Goal: Task Accomplishment & Management: Manage account settings

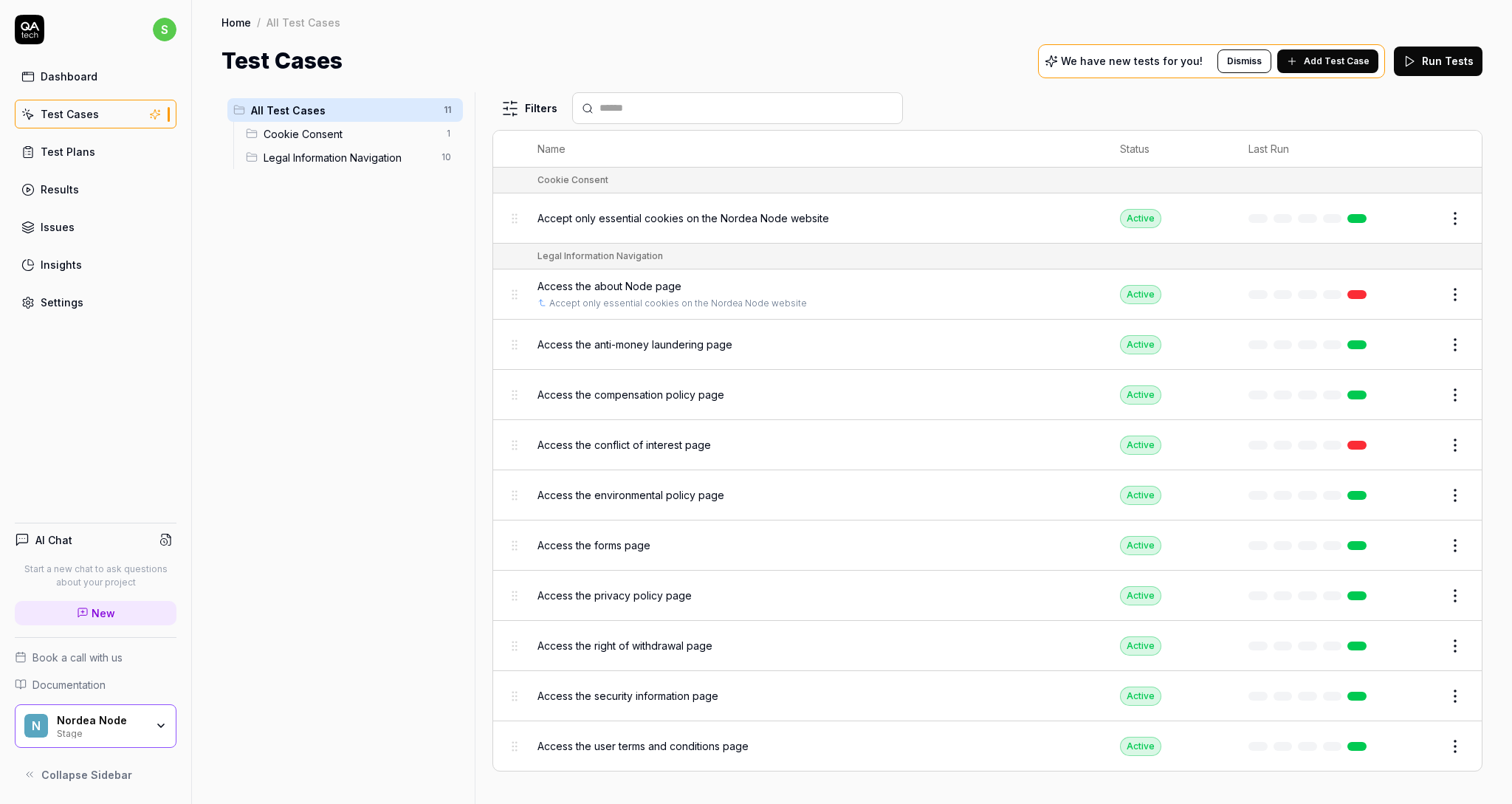
click at [1004, 442] on div "Access the conflict of interest page" at bounding box center [814, 444] width 553 height 16
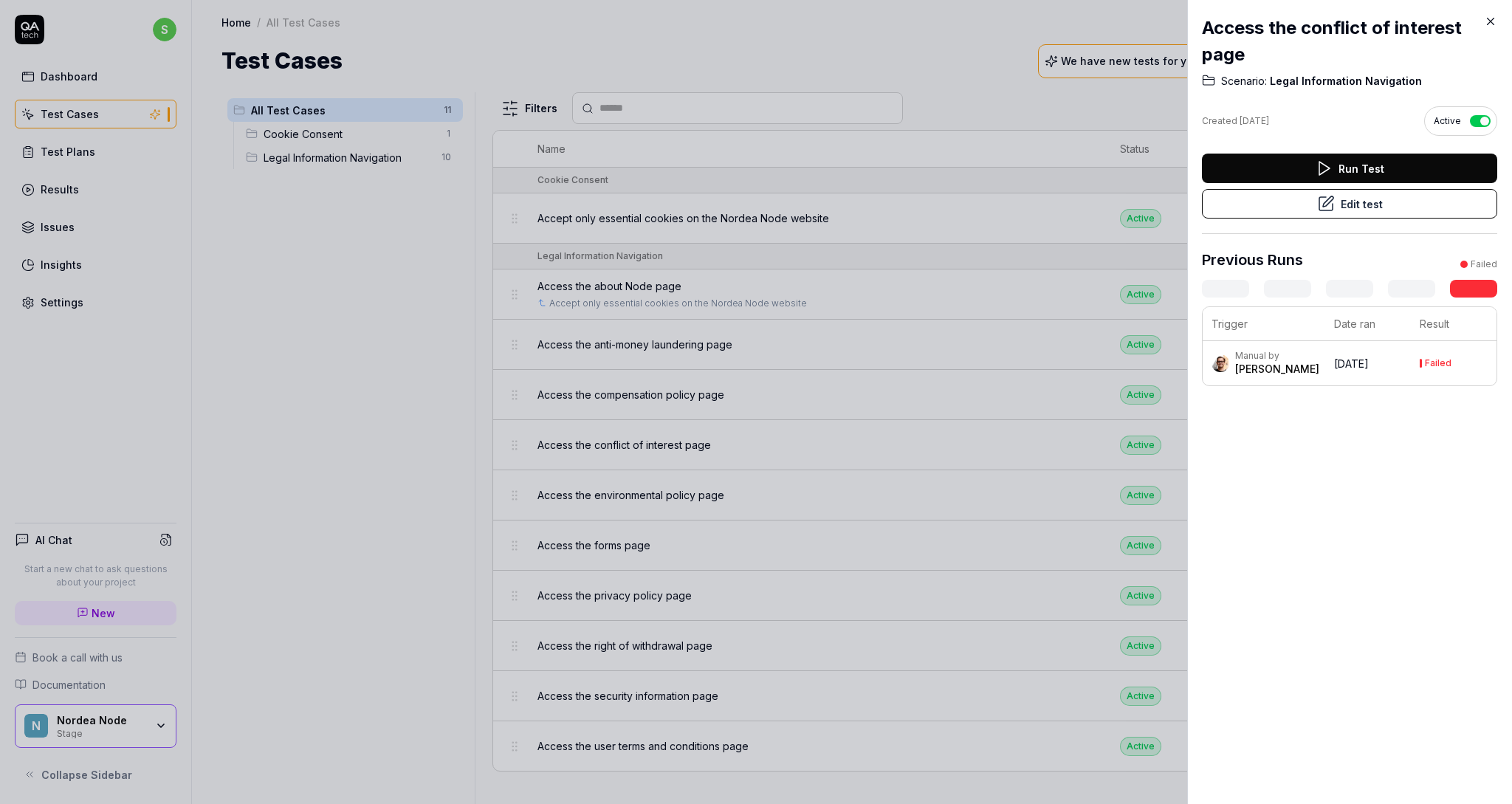
click at [1365, 209] on button "Edit test" at bounding box center [1349, 204] width 295 height 30
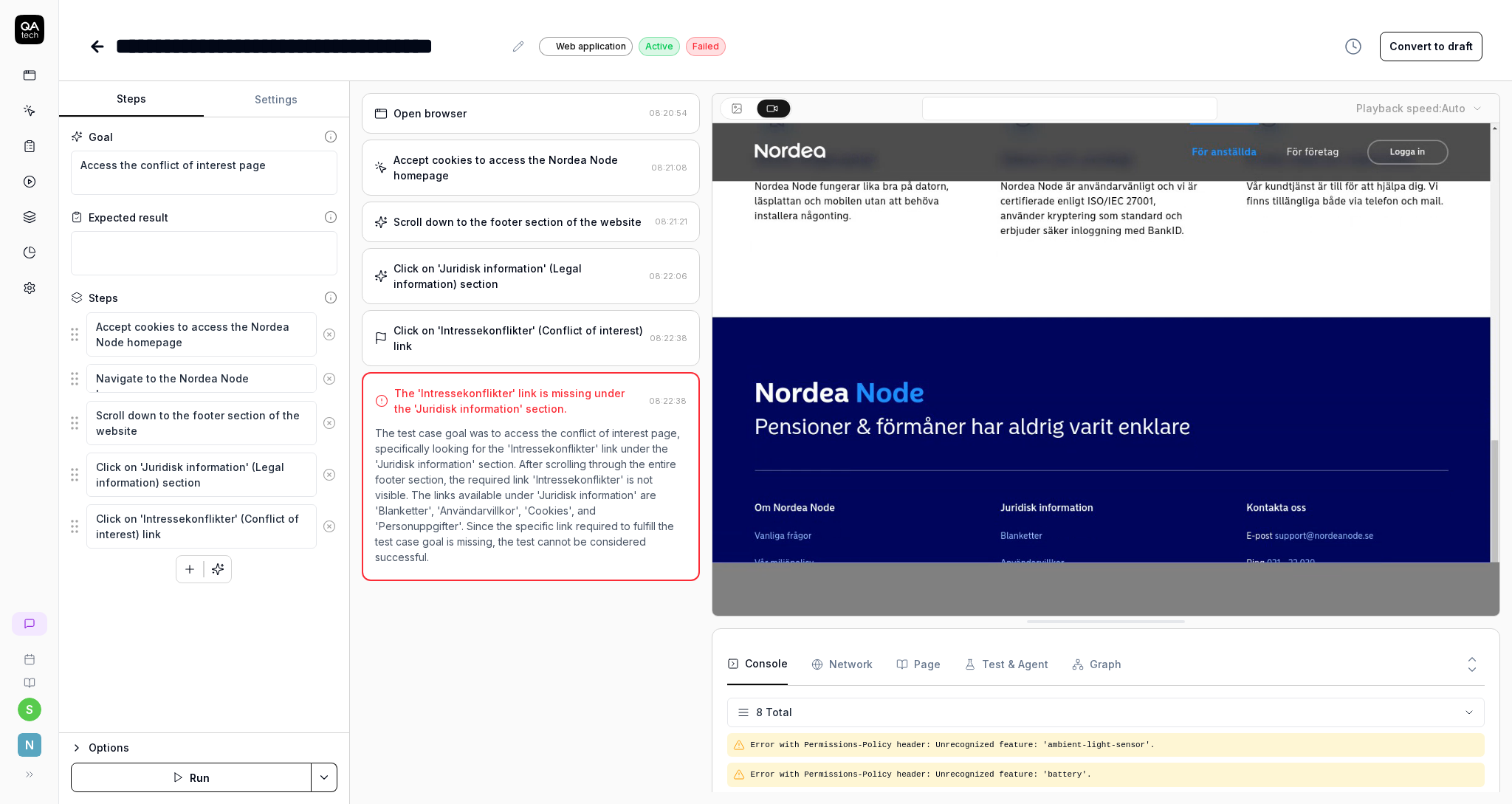
scroll to position [132, 0]
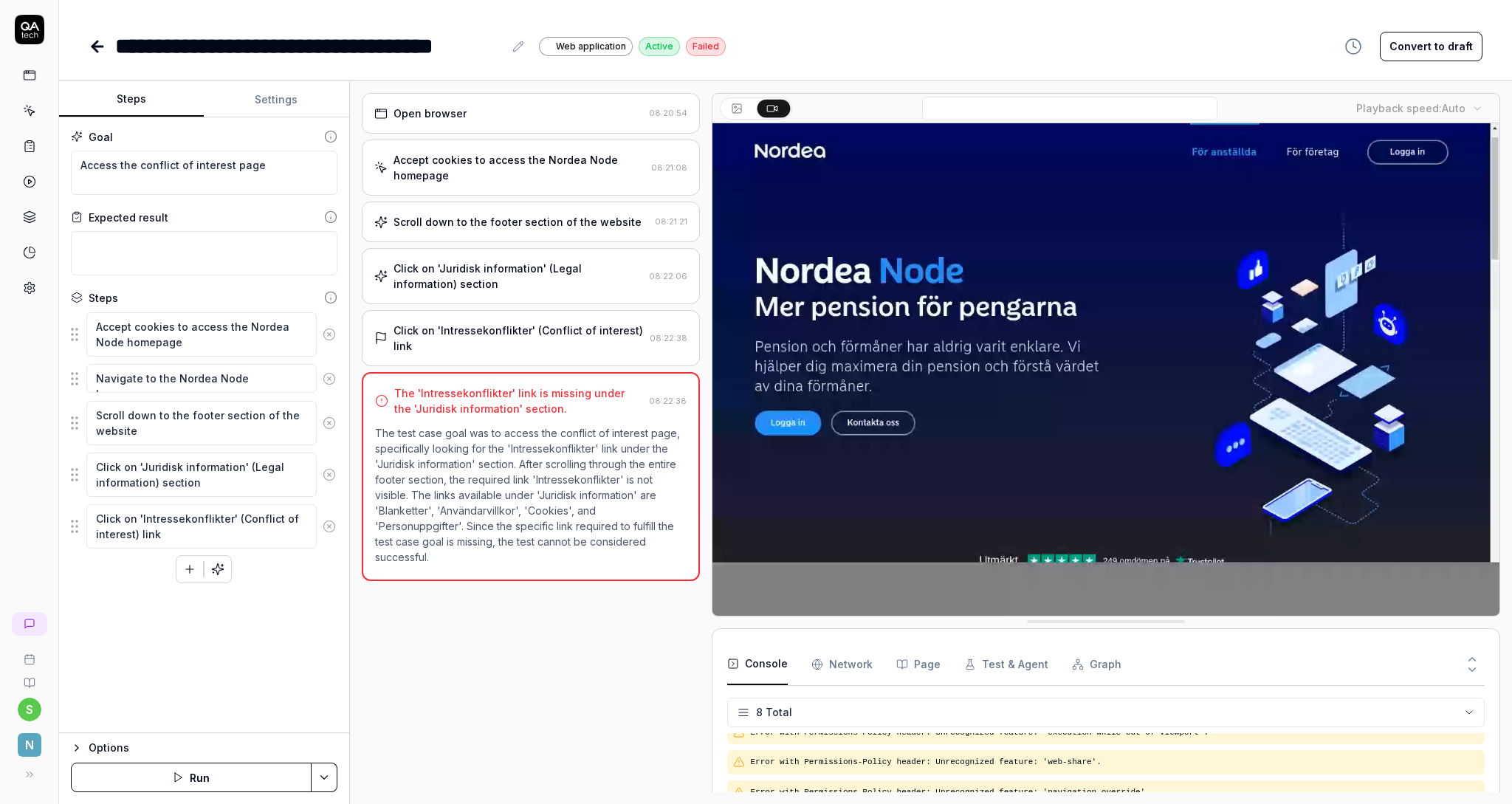
click at [30, 751] on span "N" at bounding box center [29, 745] width 24 height 24
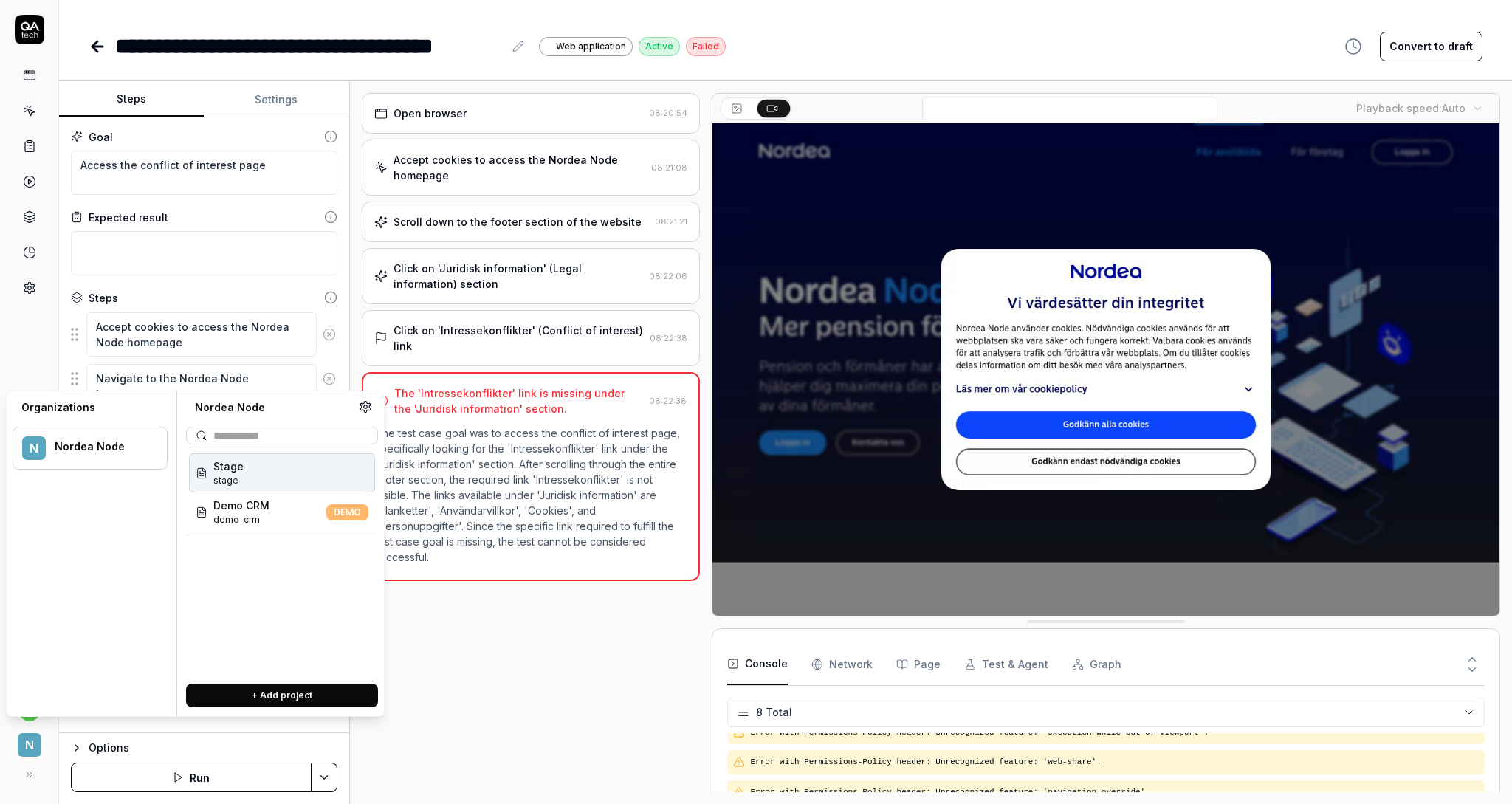
click at [30, 751] on span "N" at bounding box center [29, 745] width 24 height 24
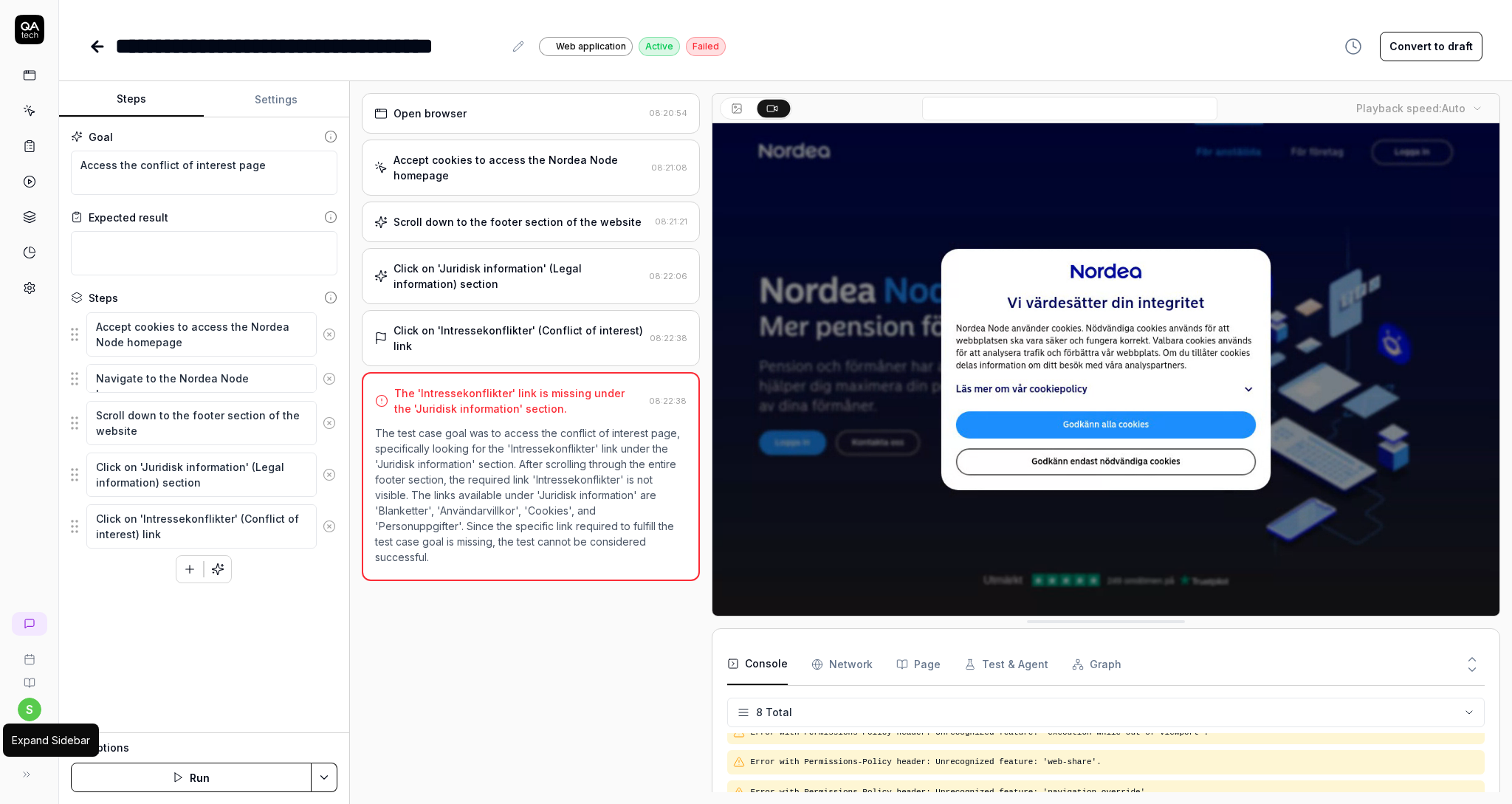
click at [30, 777] on icon at bounding box center [26, 774] width 12 height 12
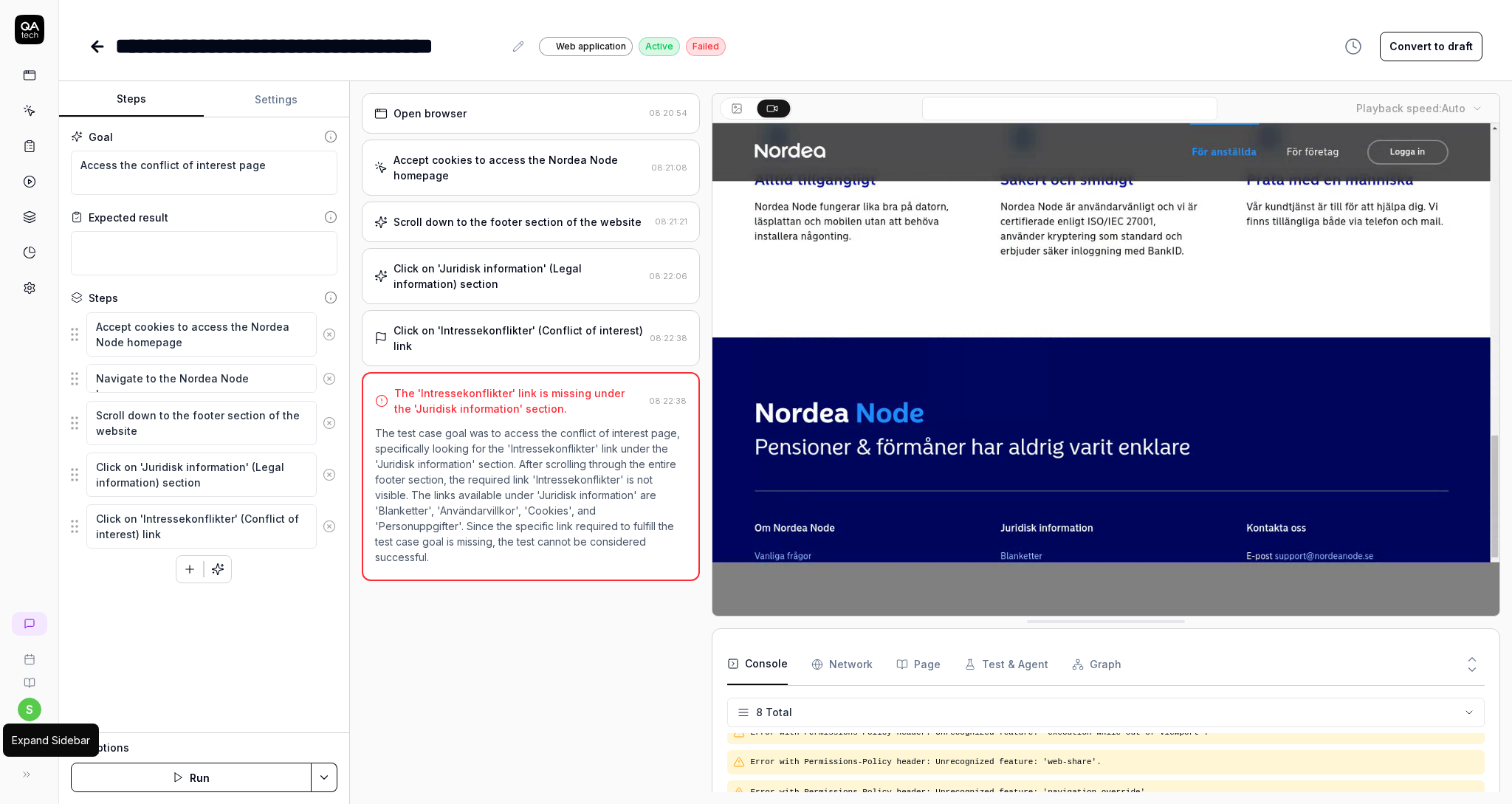
type textarea "*"
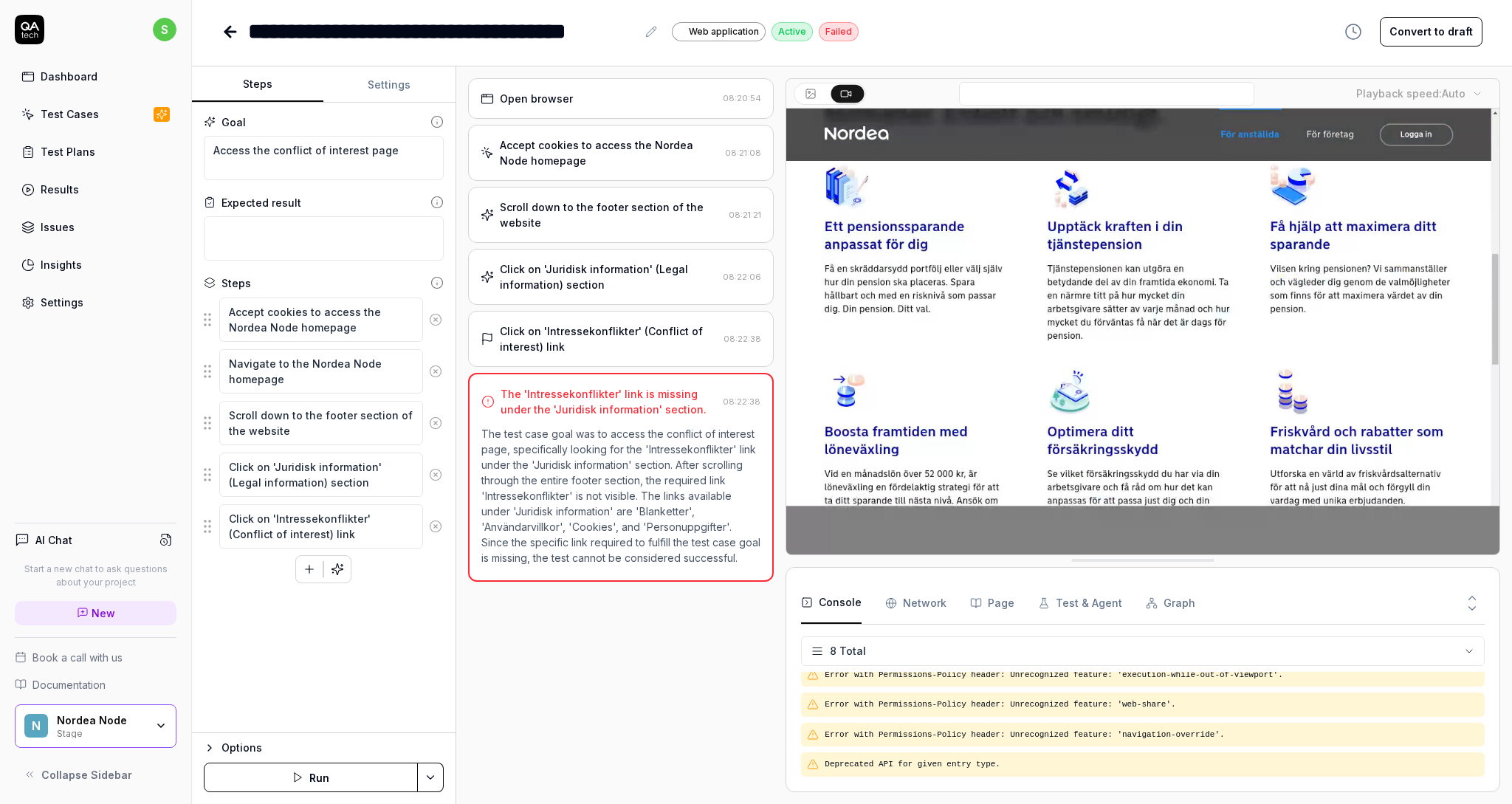
scroll to position [129, 0]
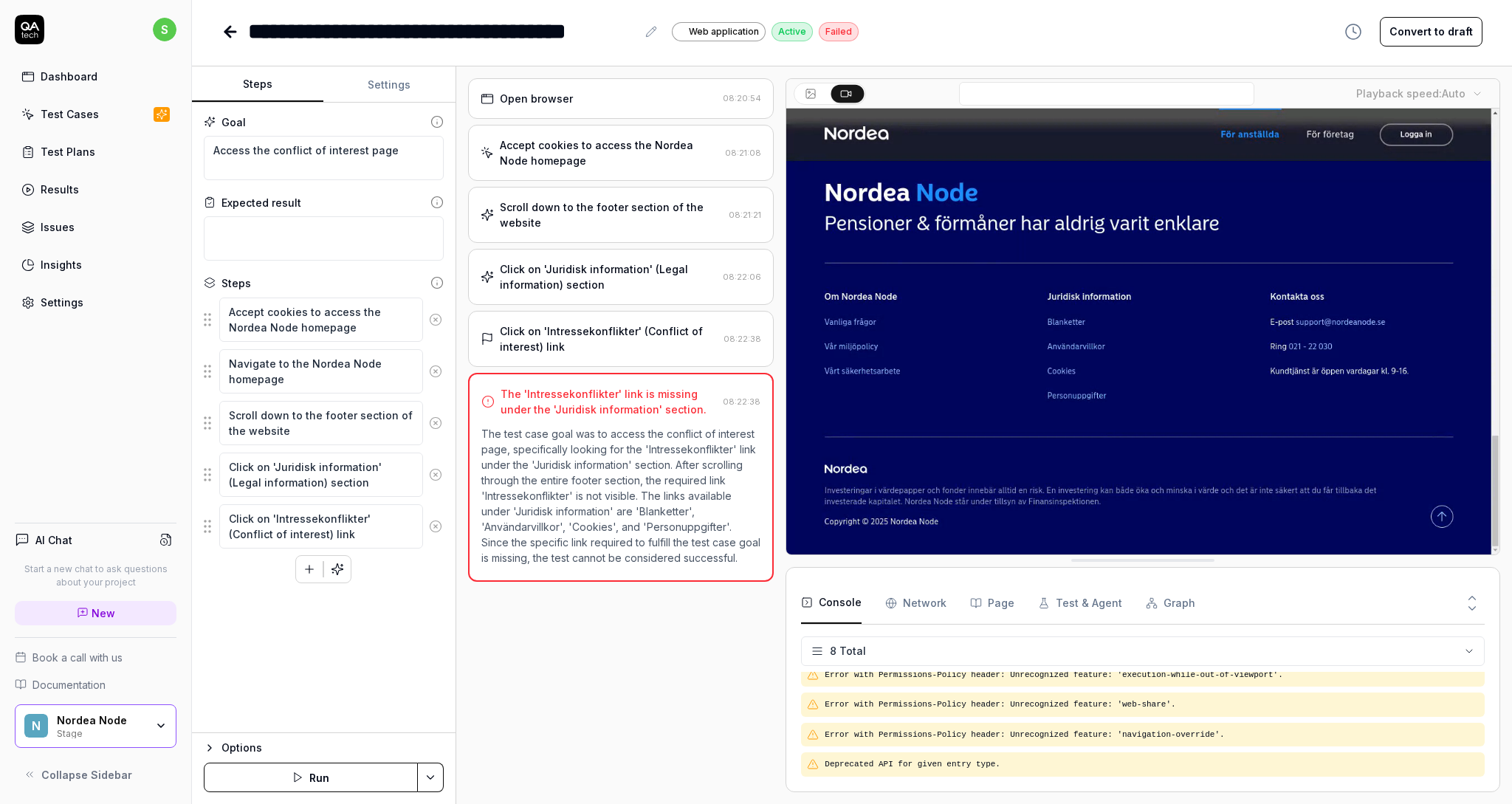
click at [87, 719] on div "Nordea Node" at bounding box center [101, 721] width 88 height 13
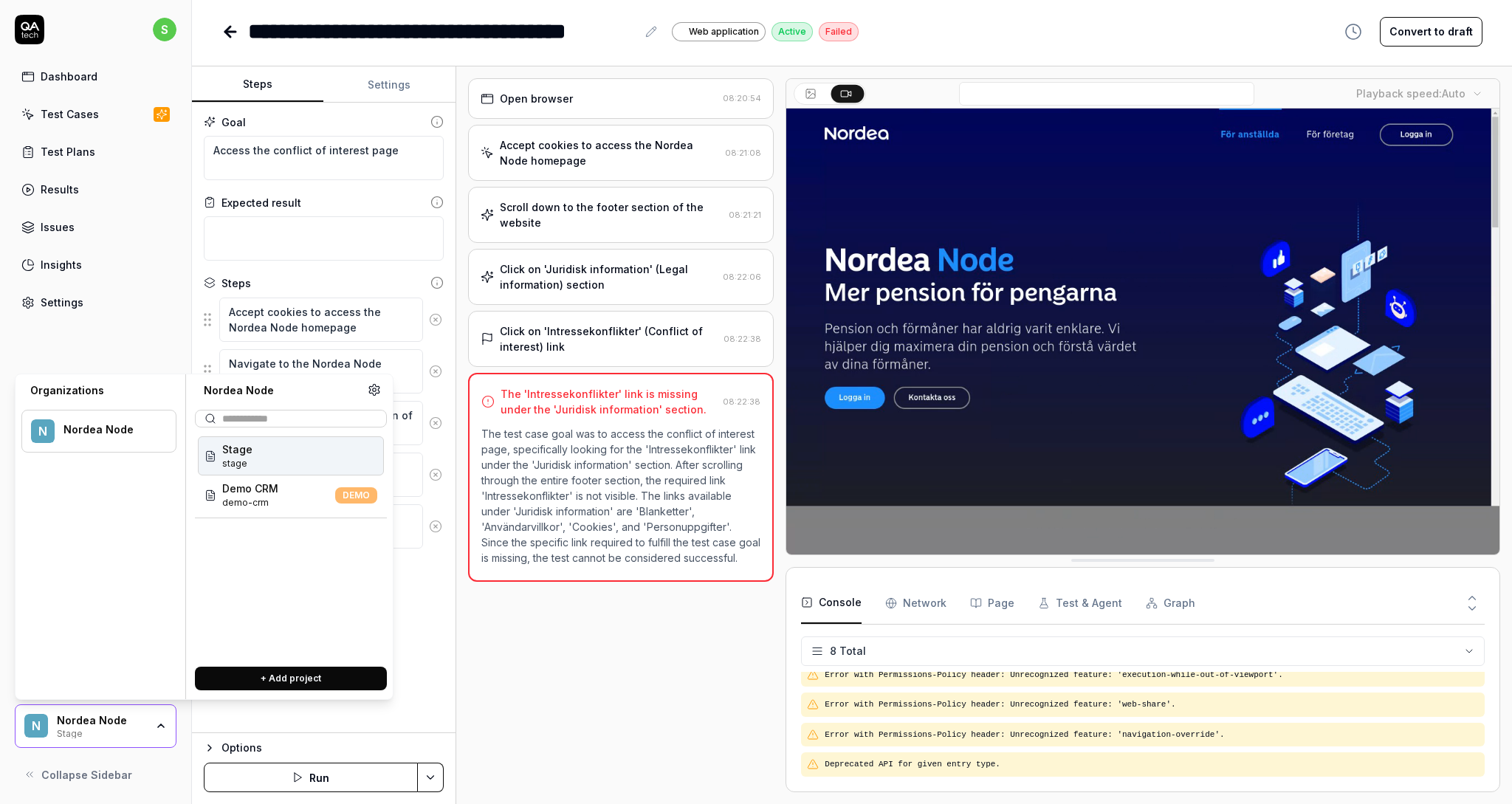
click at [108, 414] on div "N Nordea Node" at bounding box center [99, 431] width 155 height 43
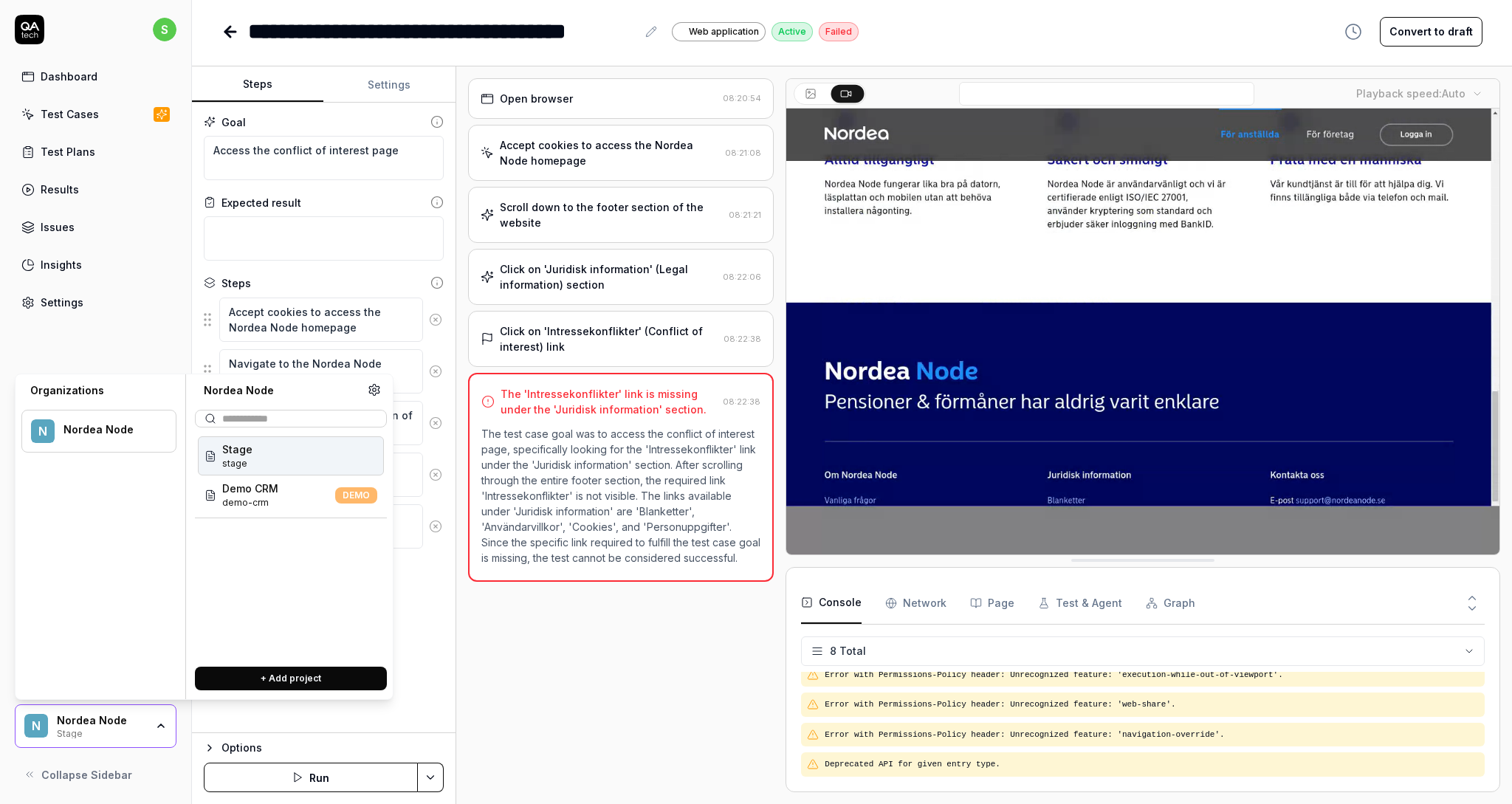
click at [368, 390] on icon at bounding box center [374, 390] width 13 height 13
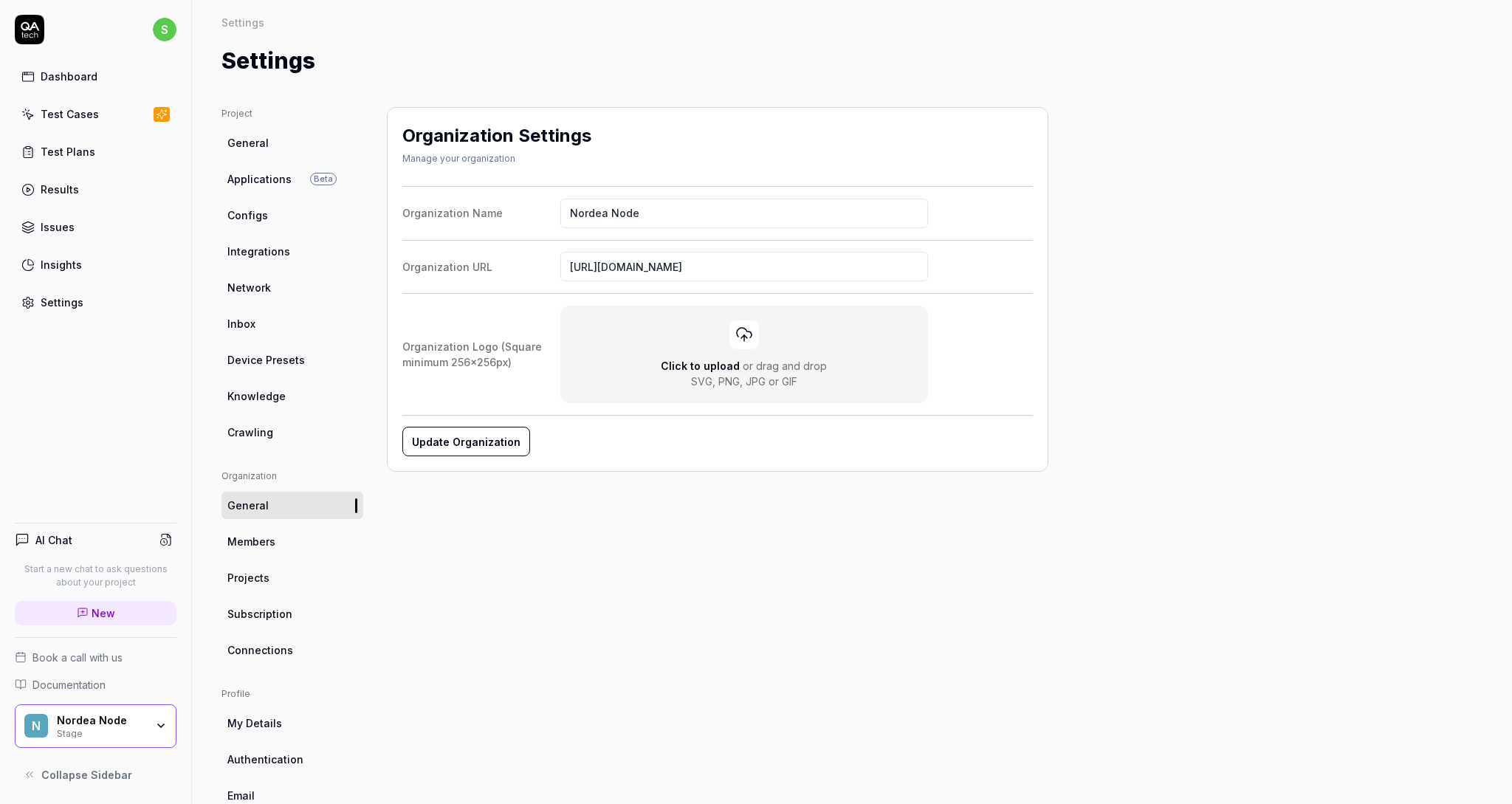
click at [291, 544] on link "Members" at bounding box center [292, 541] width 142 height 27
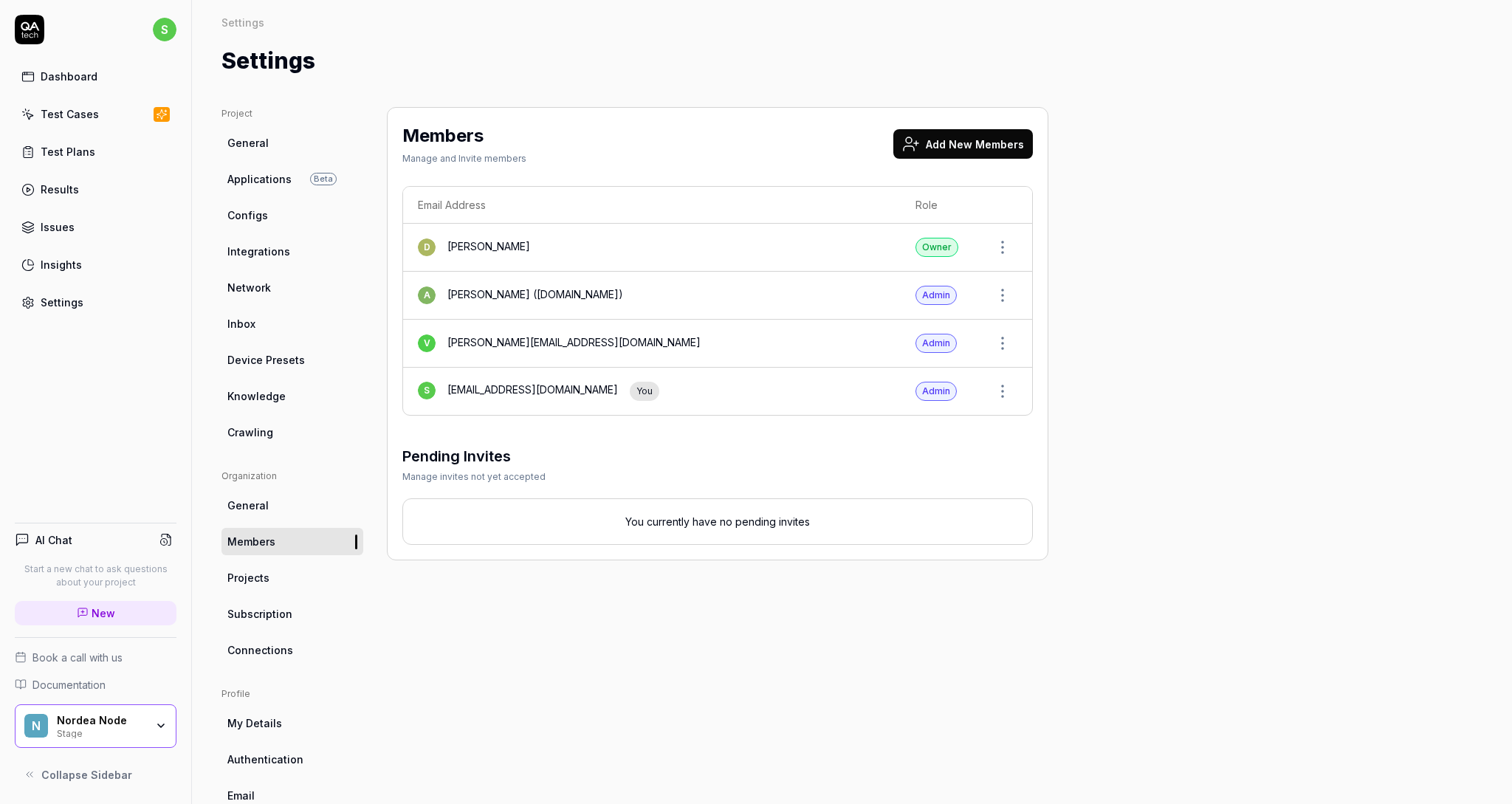
click at [296, 649] on link "Connections" at bounding box center [292, 650] width 142 height 27
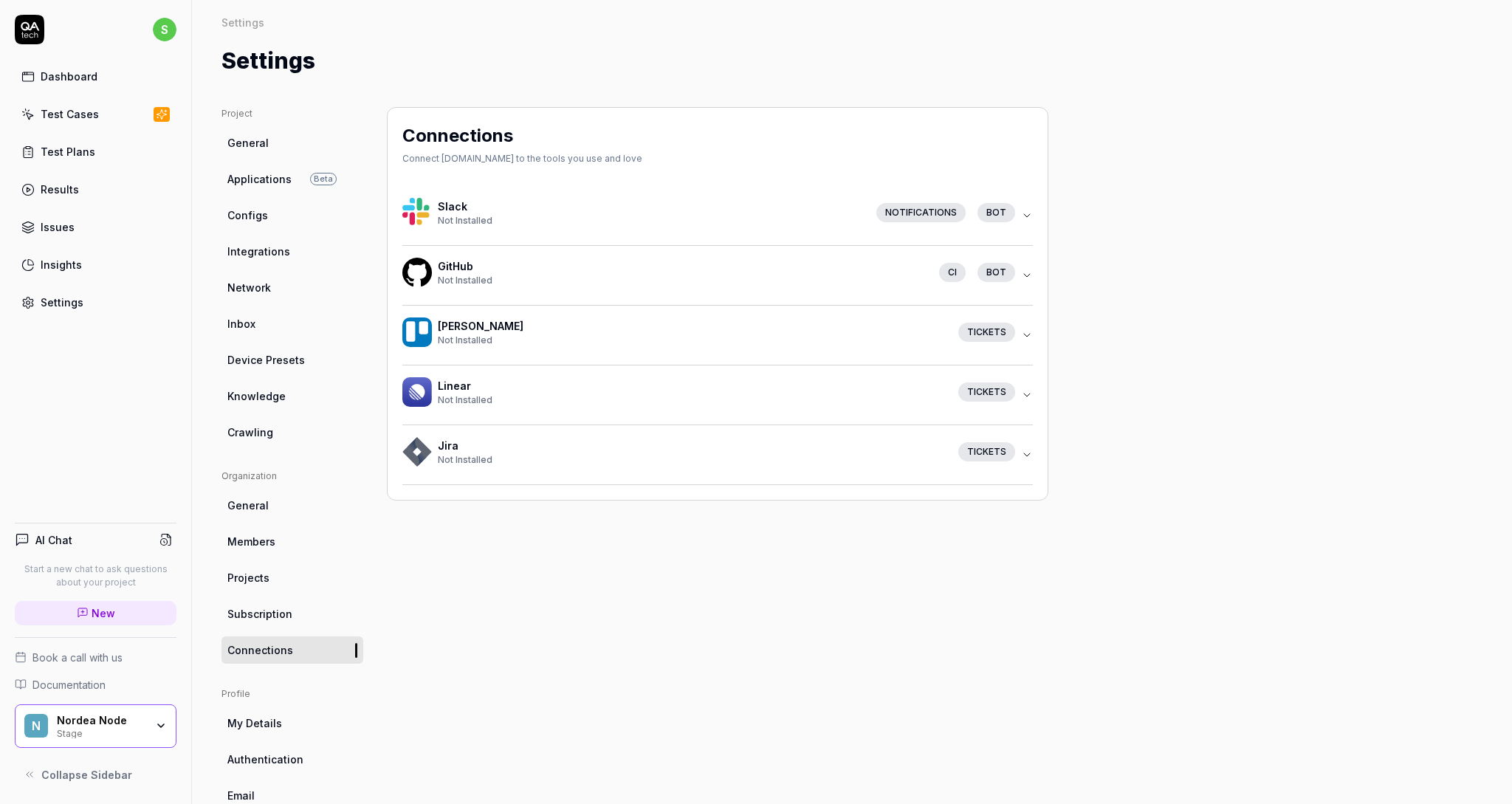
click at [1024, 275] on icon "button" at bounding box center [1026, 276] width 6 height 3
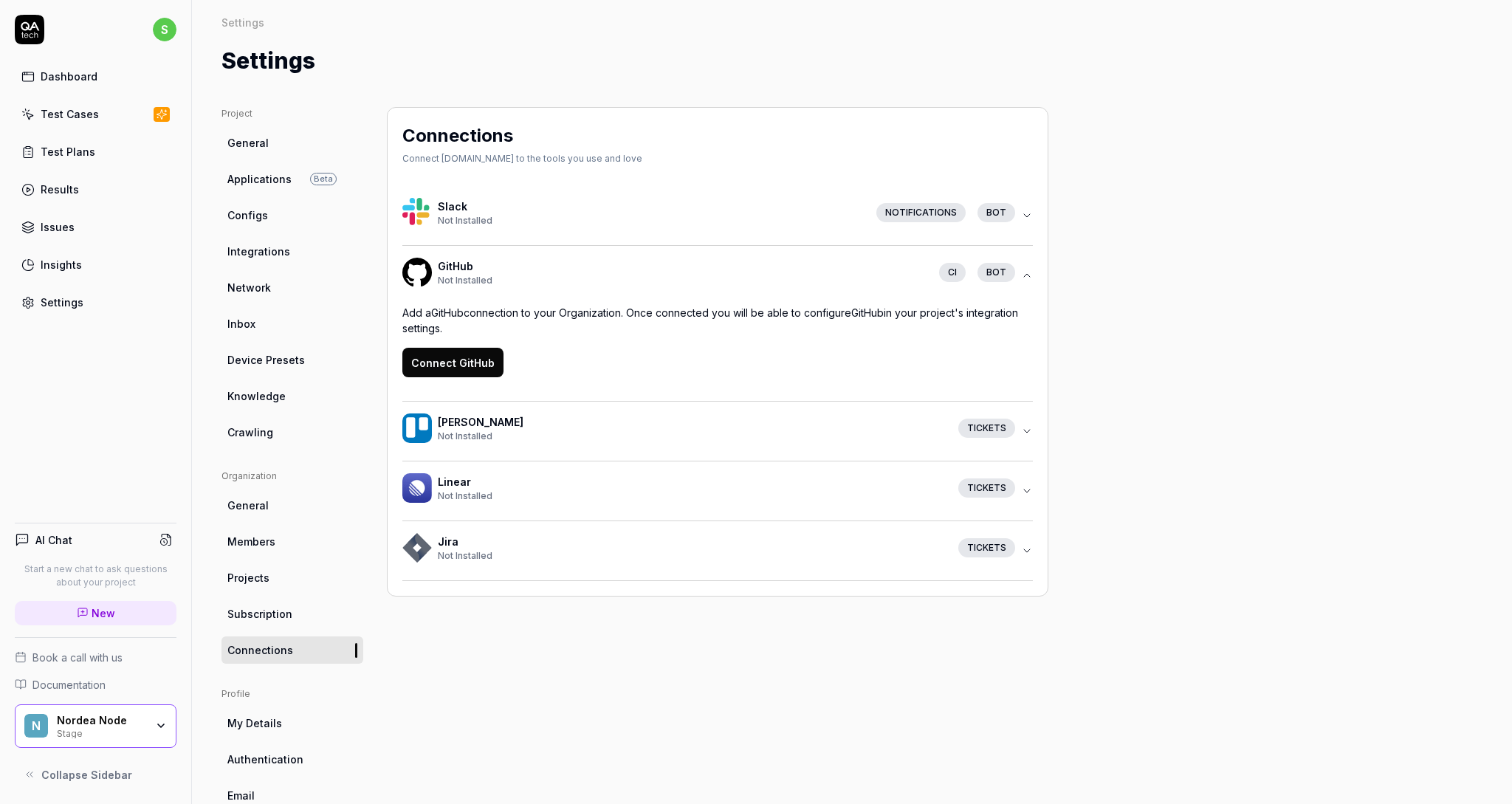
click at [1024, 275] on icon "button" at bounding box center [1027, 275] width 12 height 12
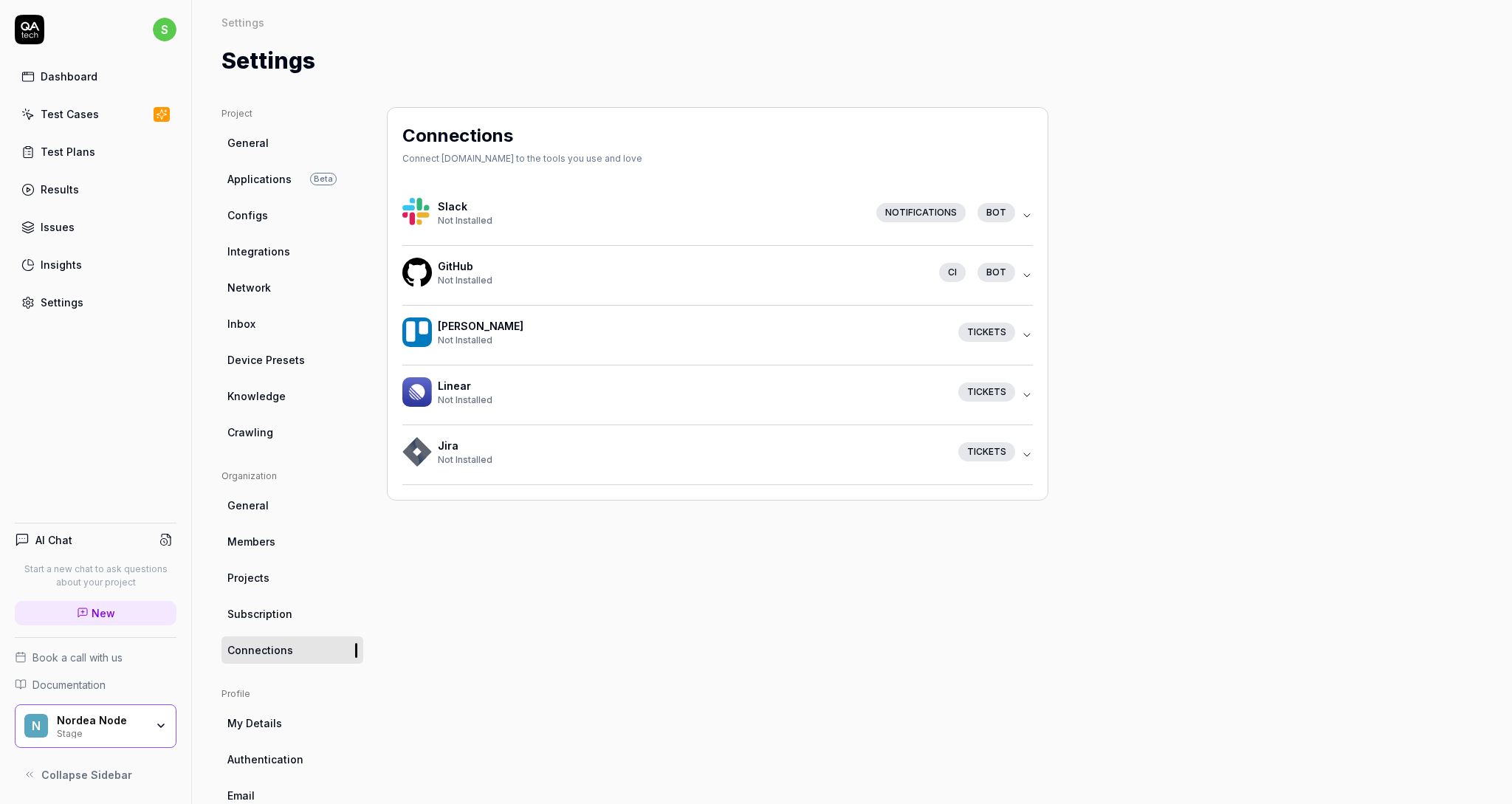
scroll to position [71, 0]
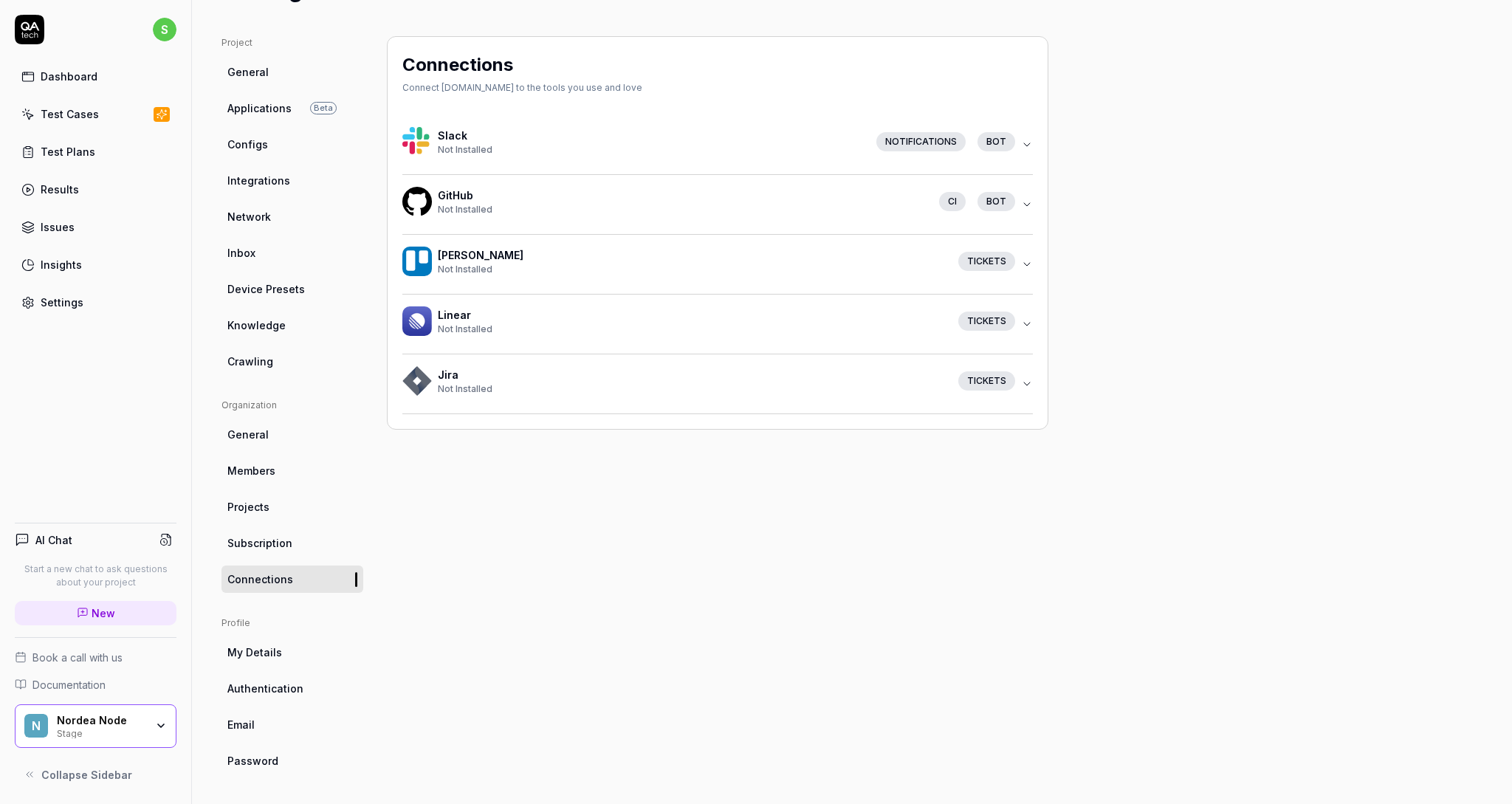
click at [283, 685] on span "Authentication" at bounding box center [265, 688] width 76 height 16
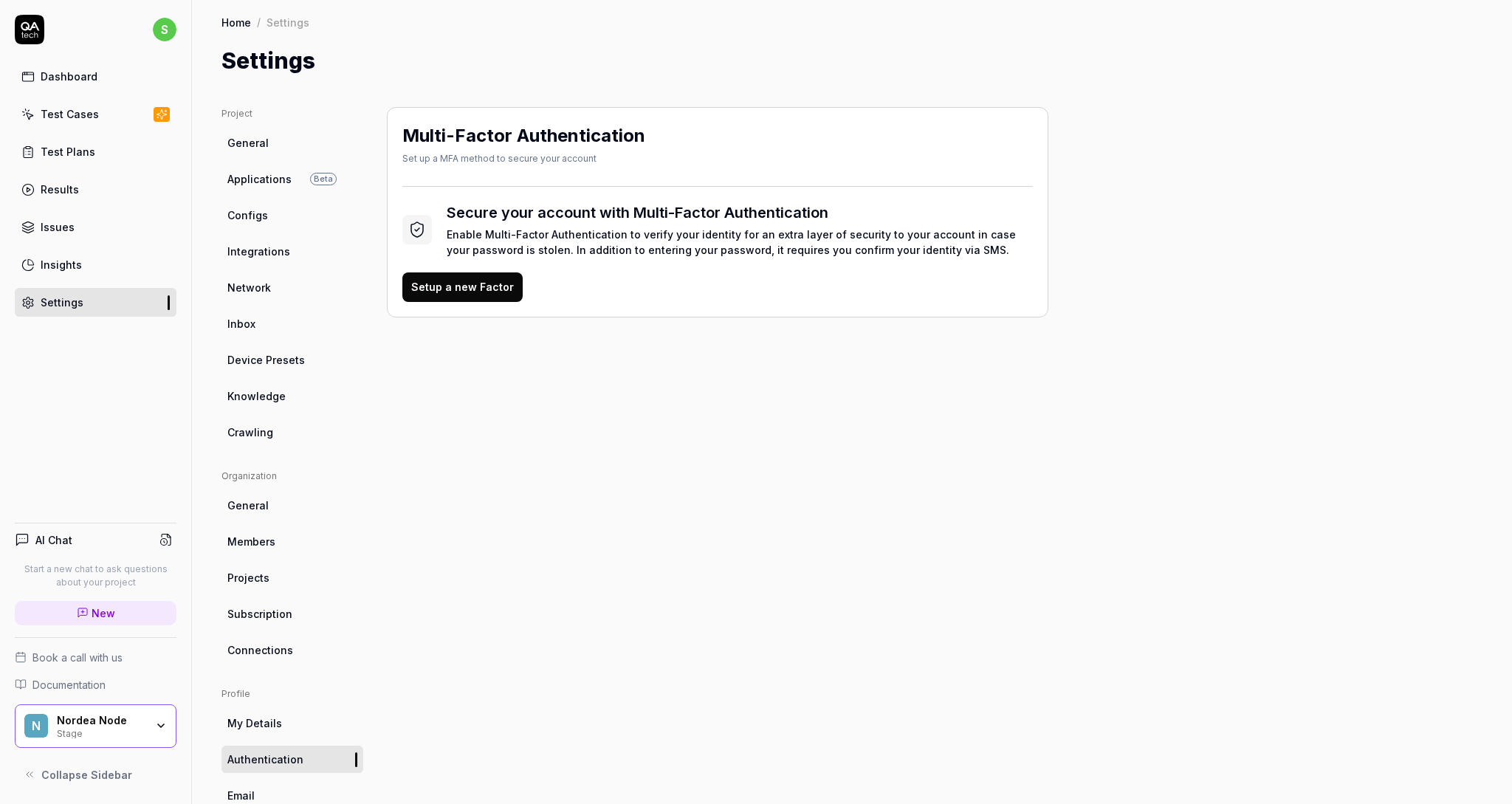
click at [480, 285] on button "Setup a new Factor" at bounding box center [462, 287] width 120 height 30
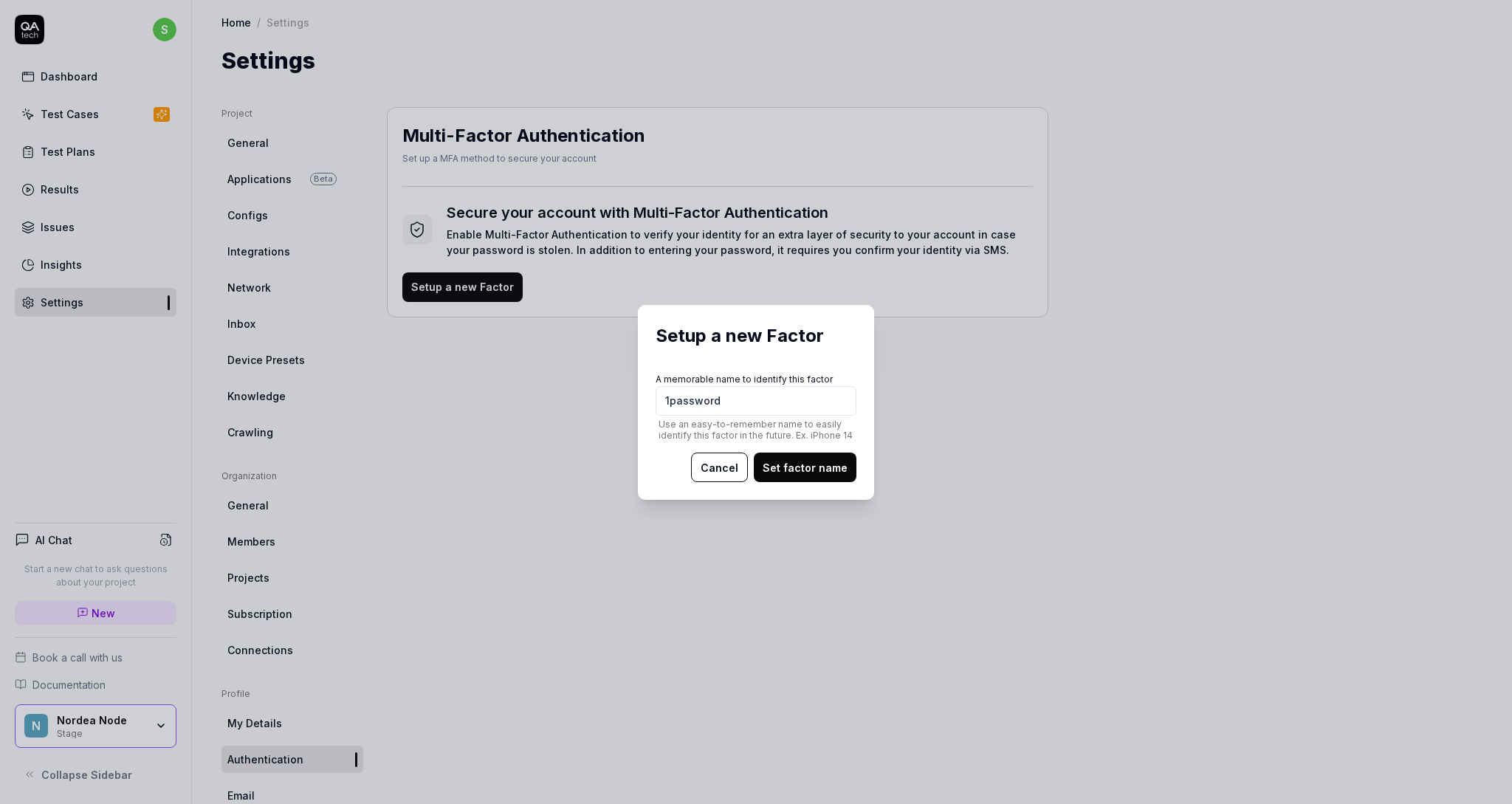
type input "1password"
click at [834, 464] on button "Set factor name" at bounding box center [805, 467] width 102 height 30
